Goal: Task Accomplishment & Management: Complete application form

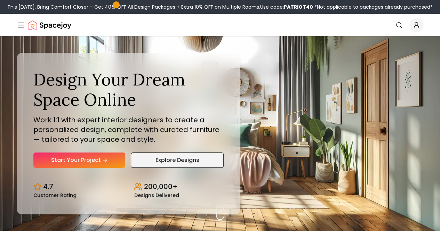
click at [140, 168] on link "Explore Designs" at bounding box center [177, 160] width 93 height 15
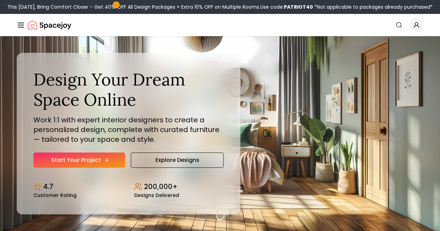
click at [72, 168] on link "Start Your Project" at bounding box center [79, 160] width 92 height 15
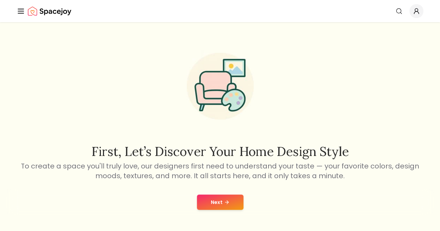
click at [221, 205] on div "Next" at bounding box center [220, 202] width 429 height 26
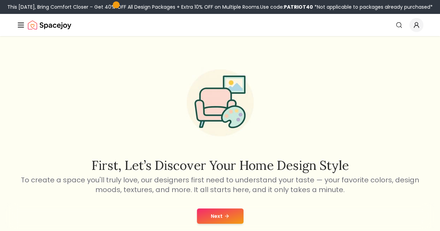
click at [212, 214] on button "Next" at bounding box center [220, 216] width 47 height 15
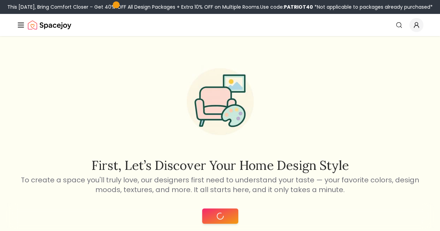
click at [216, 215] on icon at bounding box center [219, 216] width 9 height 9
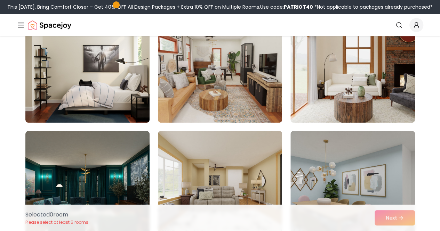
scroll to position [139, 0]
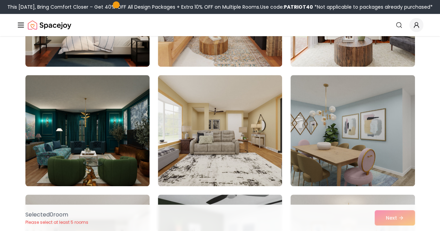
click at [390, 215] on div "Selected 0 room Please select at least 5 rooms Next" at bounding box center [220, 218] width 401 height 26
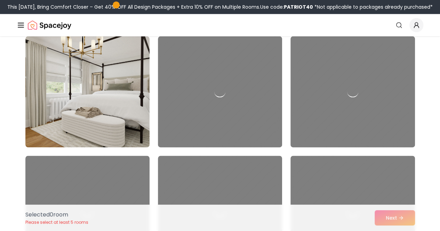
scroll to position [557, 0]
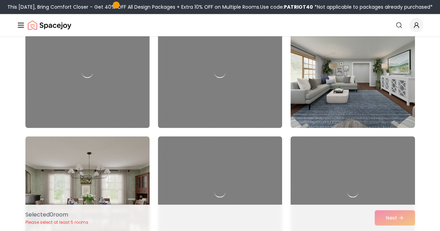
click at [394, 222] on div "Selected 0 room Please select at least 5 rooms Next" at bounding box center [220, 218] width 401 height 26
click at [394, 221] on div "Selected 0 room Please select at least 5 rooms Next" at bounding box center [220, 218] width 401 height 26
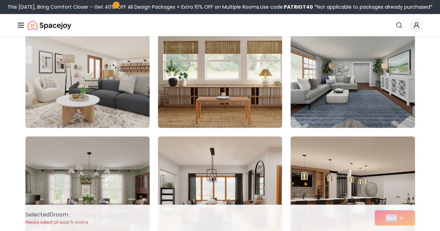
click at [0, 0] on button "Design Portfolio" at bounding box center [0, 0] width 0 height 0
click at [0, 0] on img "Main" at bounding box center [0, 0] width 0 height 0
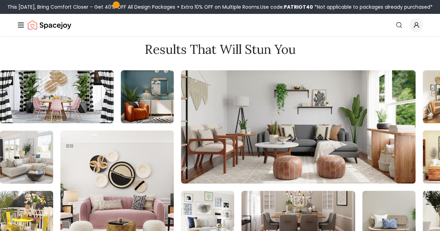
scroll to position [2625, 0]
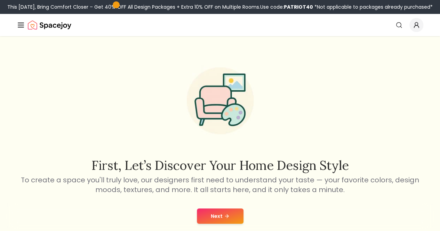
click at [230, 215] on button "Next" at bounding box center [220, 216] width 47 height 15
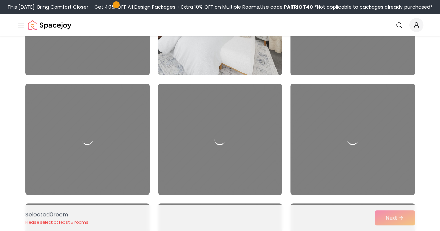
scroll to position [1357, 0]
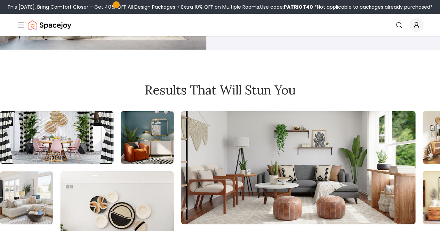
scroll to position [1144, 0]
